Goal: Information Seeking & Learning: Check status

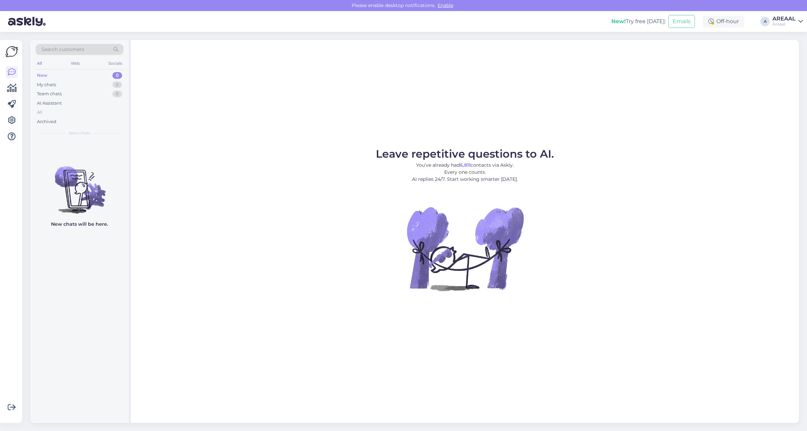
click at [49, 111] on div "All" at bounding box center [80, 112] width 88 height 9
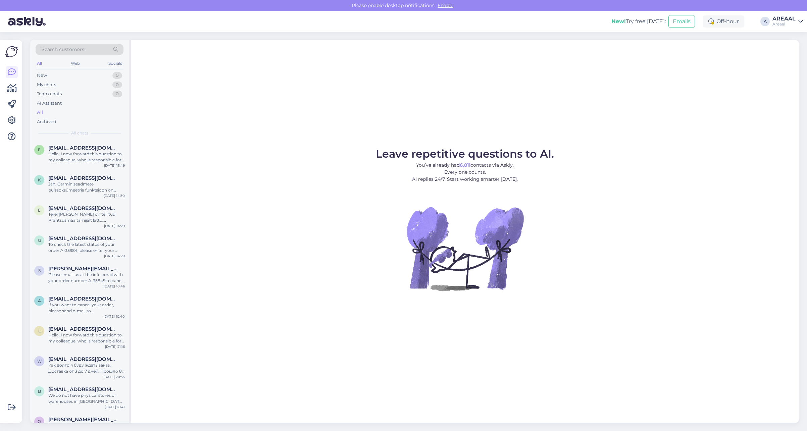
click at [780, 22] on div "Areaal" at bounding box center [783, 23] width 23 height 5
click at [789, 50] on button "Open" at bounding box center [788, 52] width 19 height 10
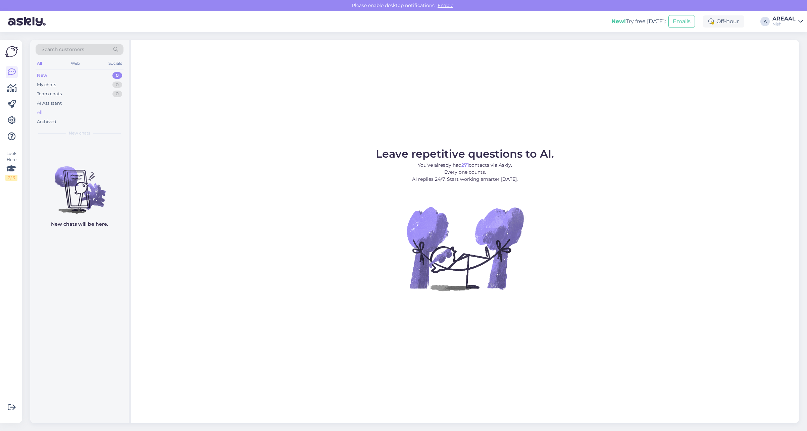
click at [91, 114] on div "All" at bounding box center [80, 112] width 88 height 9
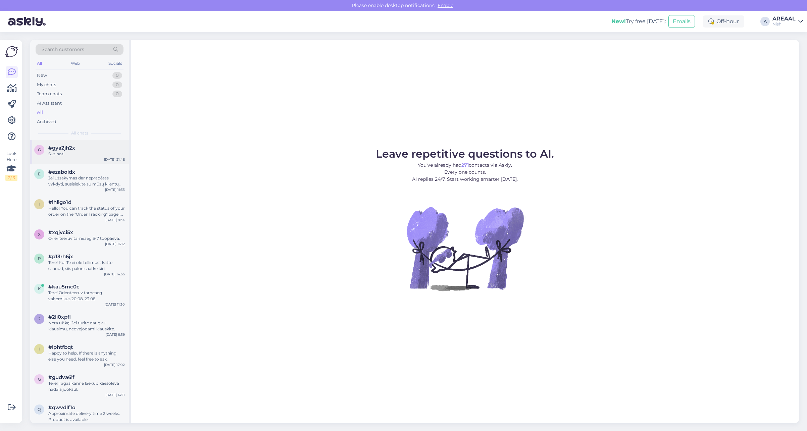
click at [81, 159] on div "g #gya2jh2x Suzinoti Aug 16 21:48" at bounding box center [79, 152] width 99 height 24
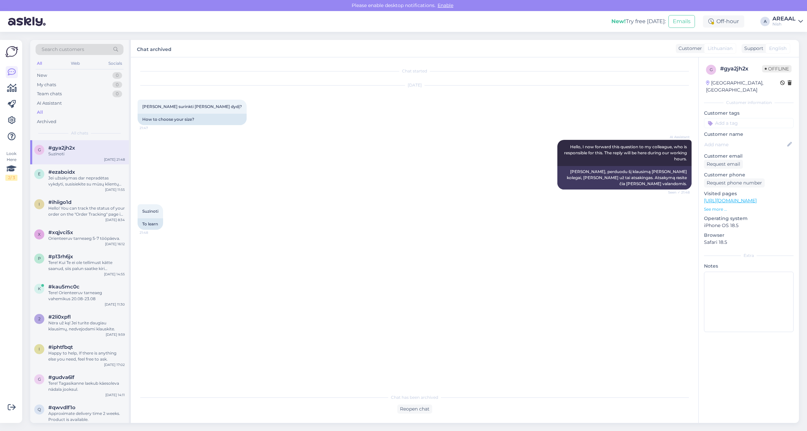
click at [784, 17] on div "AREAAL" at bounding box center [783, 18] width 23 height 5
click at [787, 36] on button "Open" at bounding box center [788, 37] width 19 height 10
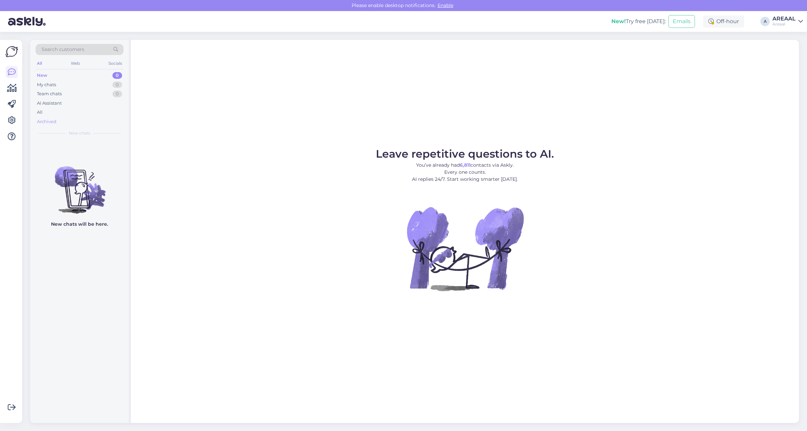
click at [66, 119] on div "Archived" at bounding box center [80, 121] width 88 height 9
click at [64, 113] on div "All" at bounding box center [80, 112] width 88 height 9
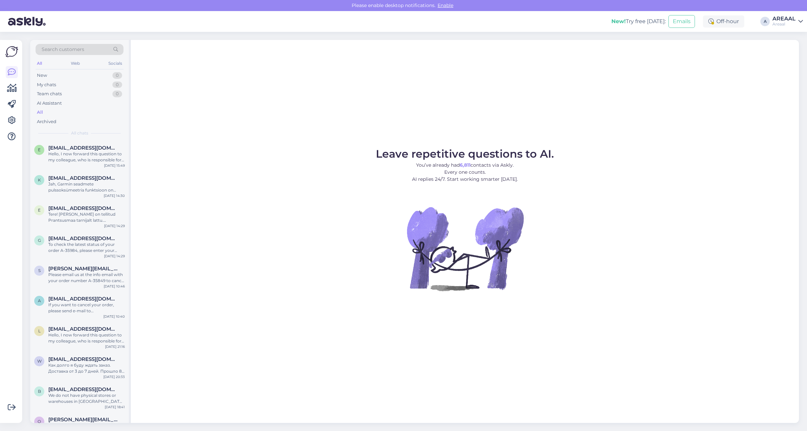
click at [150, 125] on div "Leave repetitive questions to AI. You’ve already had 6,811 contacts via Askly. …" at bounding box center [465, 231] width 668 height 383
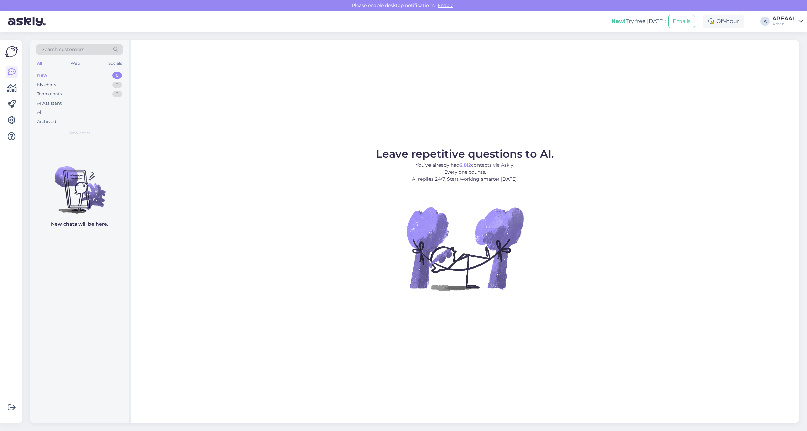
click at [70, 111] on div "All" at bounding box center [80, 112] width 88 height 9
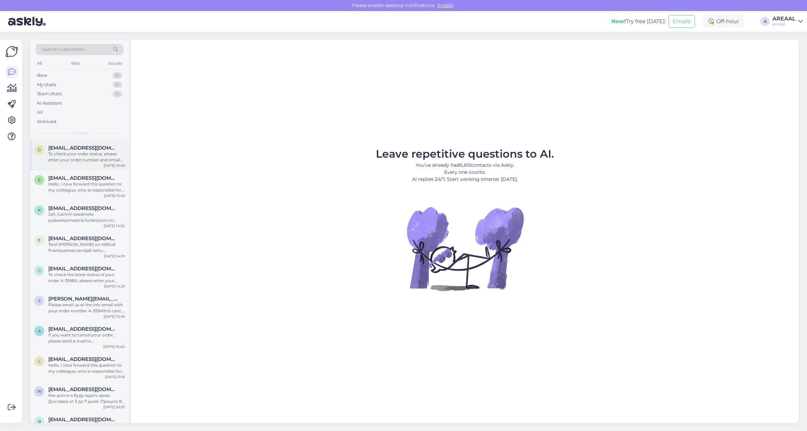
click at [91, 167] on div "d [EMAIL_ADDRESS][DOMAIN_NAME] To check your order status, please enter your or…" at bounding box center [79, 155] width 99 height 30
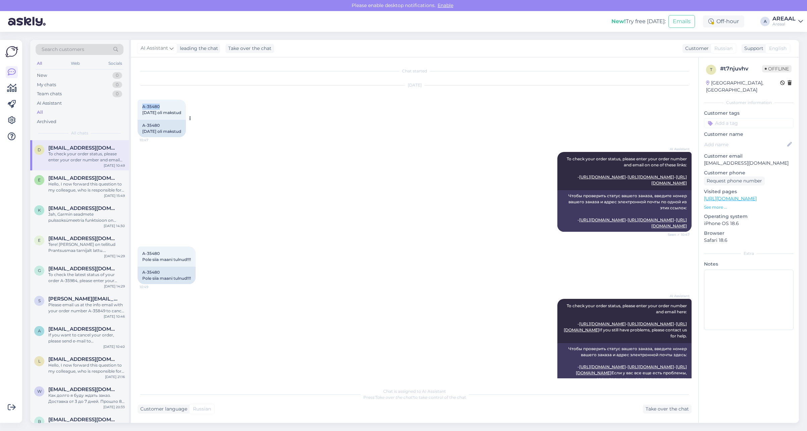
copy span "A-35480"
drag, startPoint x: 160, startPoint y: 103, endPoint x: 138, endPoint y: 106, distance: 23.0
click at [138, 106] on div "A-35480 12.07.25 oli makstud 10:47" at bounding box center [162, 110] width 48 height 20
click at [294, 127] on div "Aug 17 2025 A-35480 12.07.25 oli makstud 10:47 A-35480 12.07.25 oli makstud" at bounding box center [415, 111] width 554 height 66
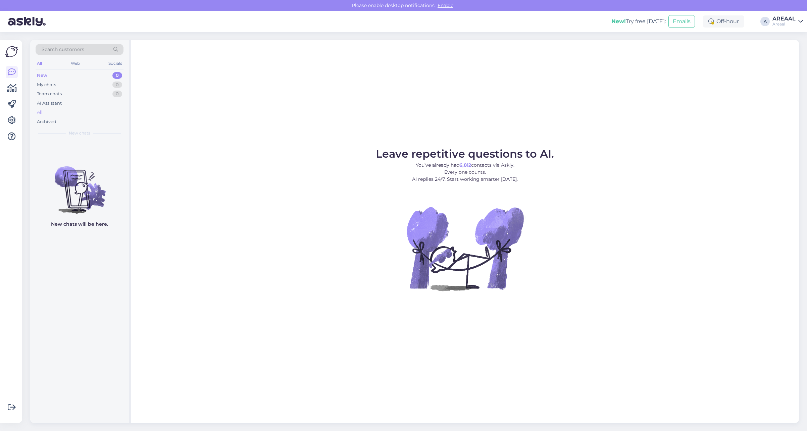
click at [69, 113] on div "All" at bounding box center [80, 112] width 88 height 9
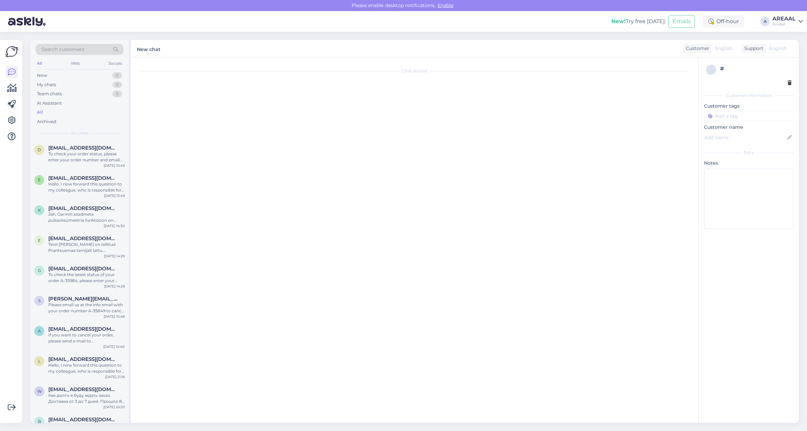
scroll to position [56, 0]
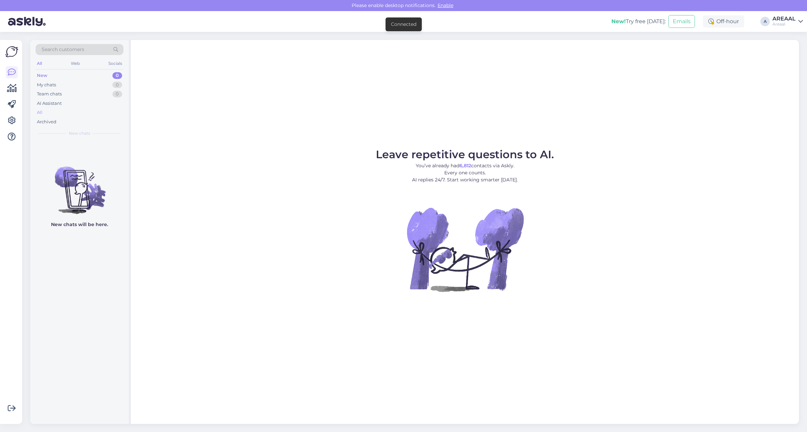
click at [86, 113] on div "All" at bounding box center [80, 112] width 88 height 9
click at [86, 108] on div "All" at bounding box center [80, 112] width 88 height 9
